Goal: Task Accomplishment & Management: Complete application form

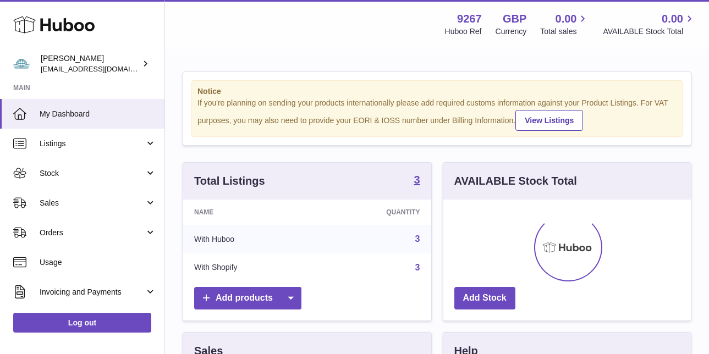
scroll to position [172, 247]
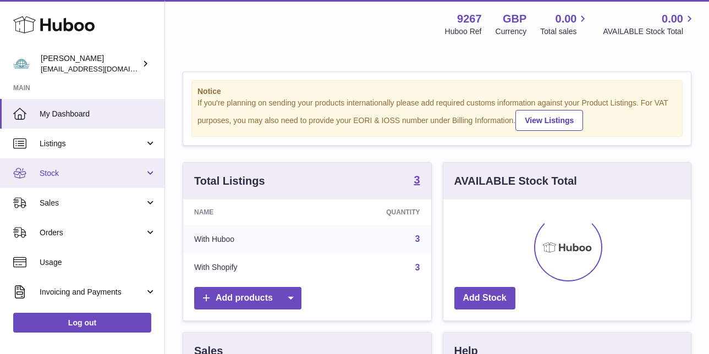
click at [63, 178] on link "Stock" at bounding box center [82, 173] width 164 height 30
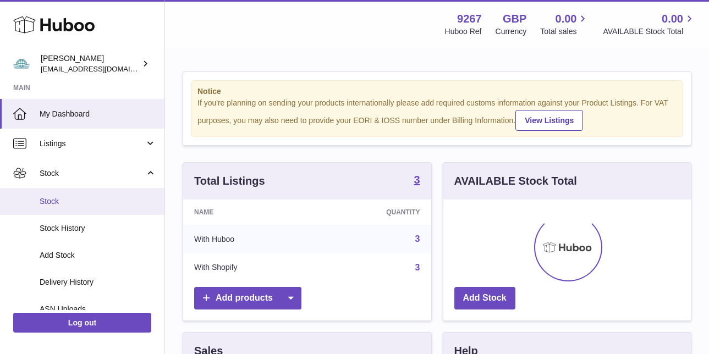
click at [56, 194] on link "Stock" at bounding box center [82, 201] width 164 height 27
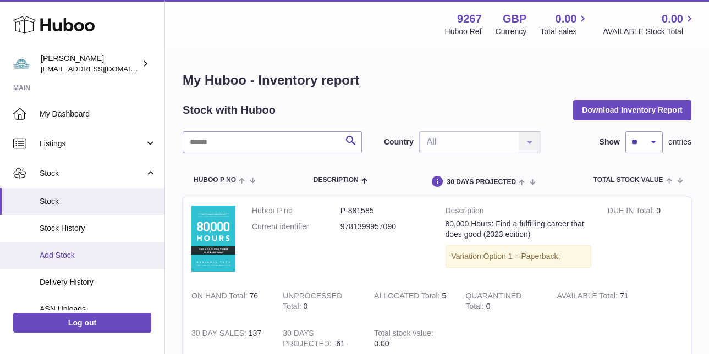
click at [52, 256] on span "Add Stock" at bounding box center [98, 255] width 117 height 10
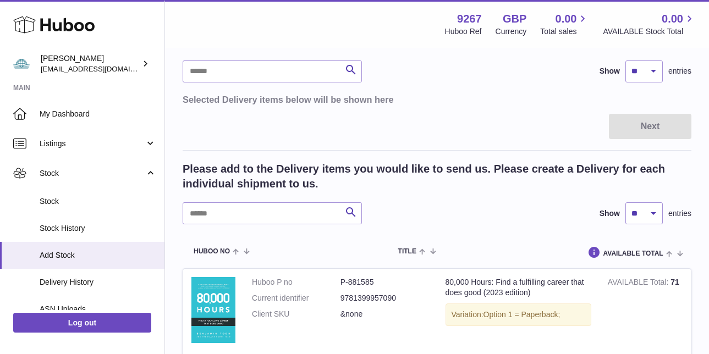
scroll to position [117, 0]
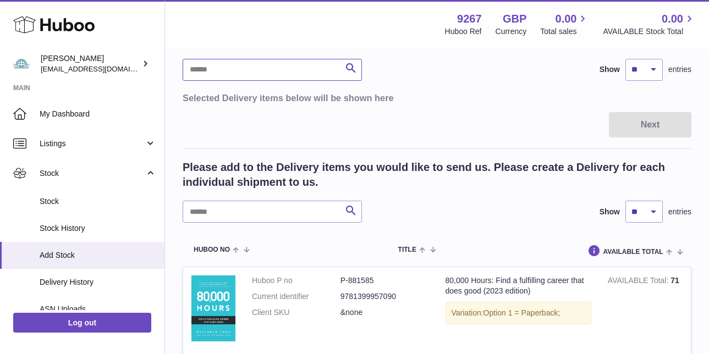
click at [262, 65] on input "text" at bounding box center [272, 70] width 179 height 22
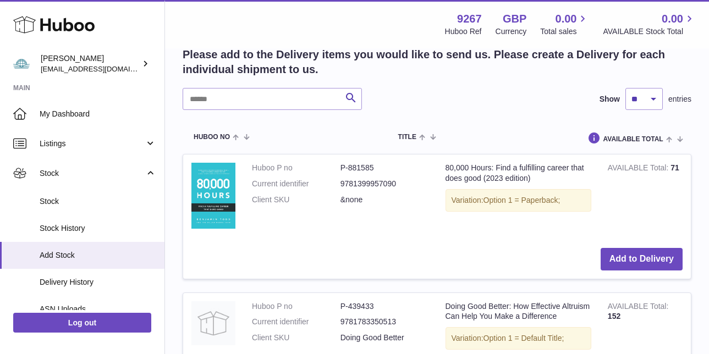
scroll to position [234, 0]
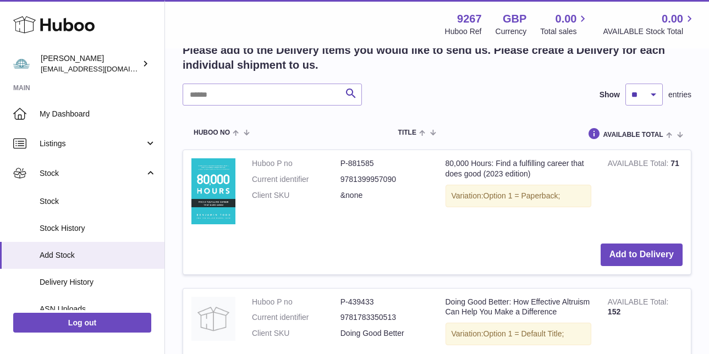
click at [640, 241] on td "Add to Delivery" at bounding box center [437, 254] width 508 height 39
click at [640, 250] on button "Add to Delivery" at bounding box center [641, 255] width 82 height 23
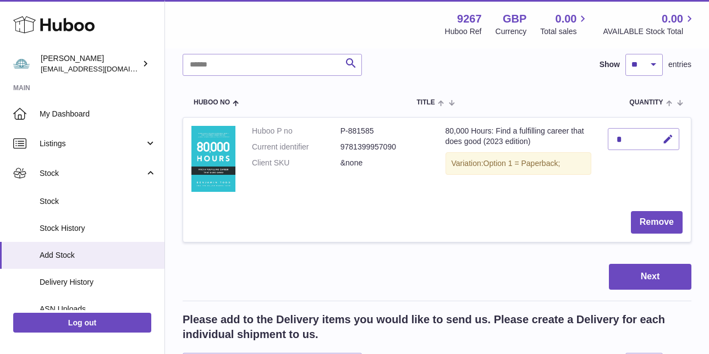
scroll to position [104, 0]
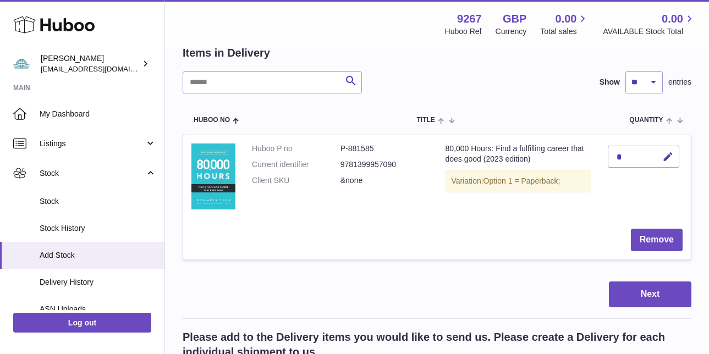
click at [648, 157] on div "*" at bounding box center [643, 157] width 71 height 22
click at [671, 157] on icon "button" at bounding box center [668, 157] width 12 height 12
type input "***"
click at [661, 288] on button "Next" at bounding box center [650, 295] width 82 height 26
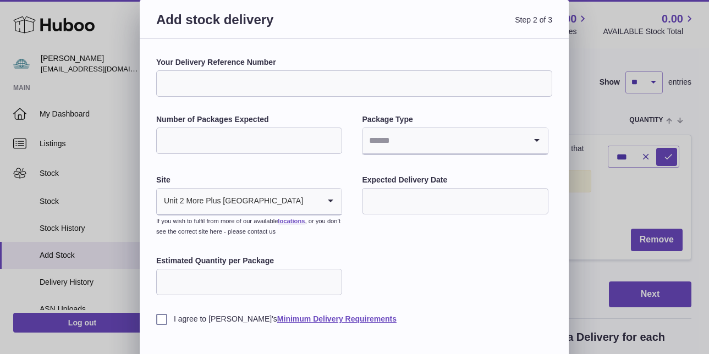
click at [299, 140] on input "Number of Packages Expected" at bounding box center [249, 141] width 186 height 26
click at [280, 75] on input "Your Delivery Reference Number" at bounding box center [354, 83] width 396 height 26
type input "*********"
click at [180, 135] on input "Number of Packages Expected" at bounding box center [249, 141] width 186 height 26
type input "*"
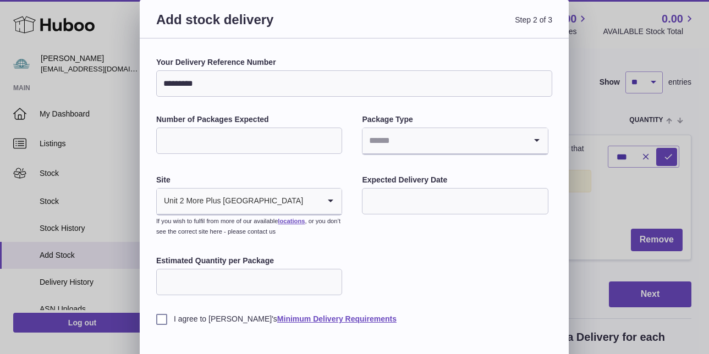
click at [379, 138] on input "Search for option" at bounding box center [443, 140] width 163 height 25
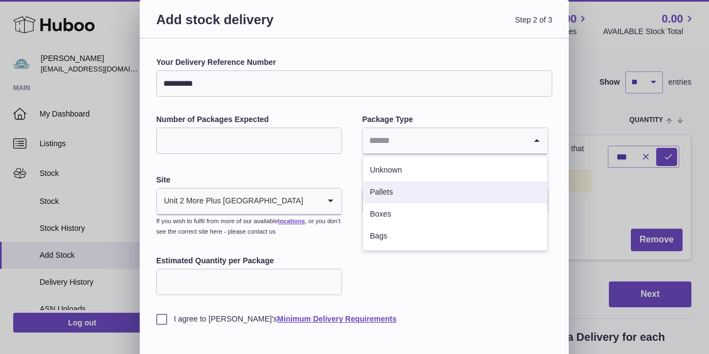
click at [388, 183] on li "Pallets" at bounding box center [455, 192] width 184 height 22
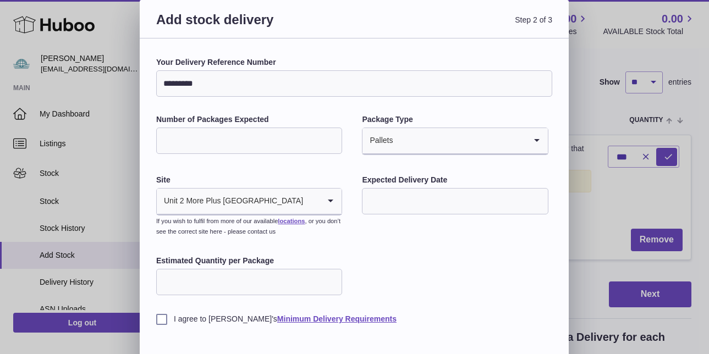
click at [156, 0] on div "Add stock delivery Step 2 of 3" at bounding box center [354, 19] width 429 height 38
click at [202, 275] on input "Estimated Quantity per Package" at bounding box center [249, 282] width 186 height 26
type input "**"
click at [163, 279] on input "Estimated Quantity per Package" at bounding box center [249, 282] width 186 height 26
click at [161, 314] on label "I agree to [PERSON_NAME]'s Minimum Delivery Requirements" at bounding box center [354, 319] width 396 height 10
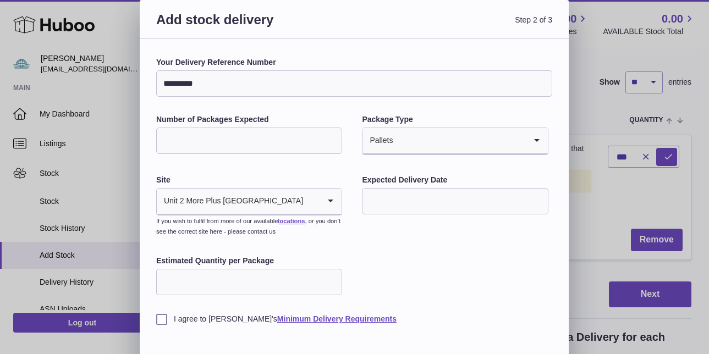
click at [390, 209] on input "text" at bounding box center [455, 201] width 186 height 26
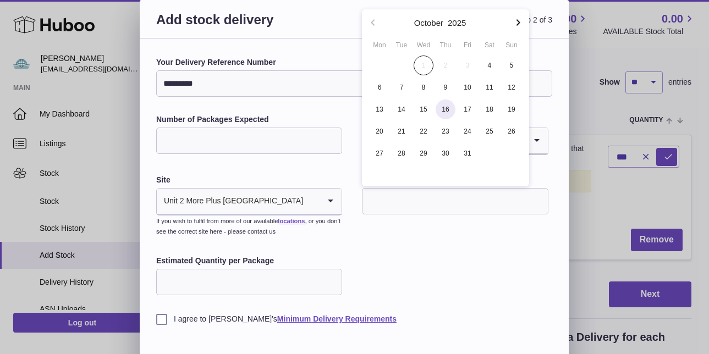
click at [450, 112] on span "16" at bounding box center [446, 110] width 20 height 20
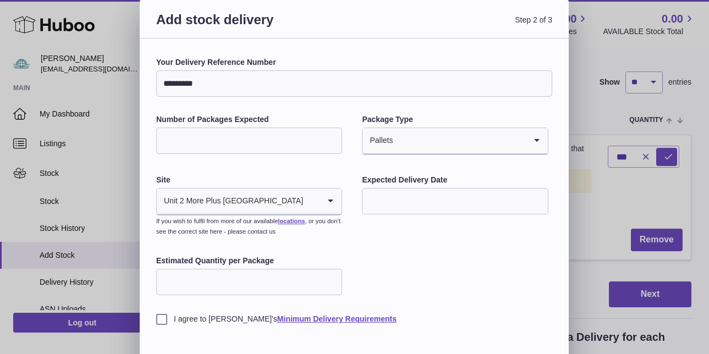
type input "**********"
click at [421, 283] on div "**********" at bounding box center [354, 190] width 396 height 267
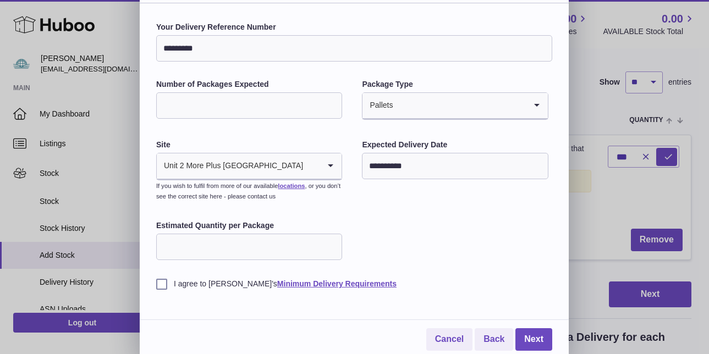
scroll to position [35, 0]
click at [533, 334] on link "Next" at bounding box center [533, 340] width 37 height 23
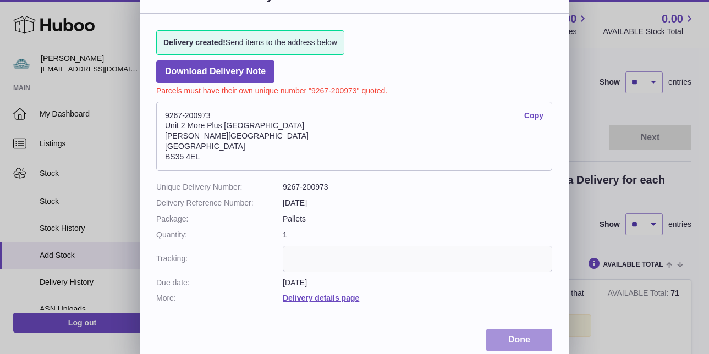
scroll to position [24, 0]
click at [523, 333] on link "Done" at bounding box center [519, 340] width 66 height 23
